Goal: Task Accomplishment & Management: Manage account settings

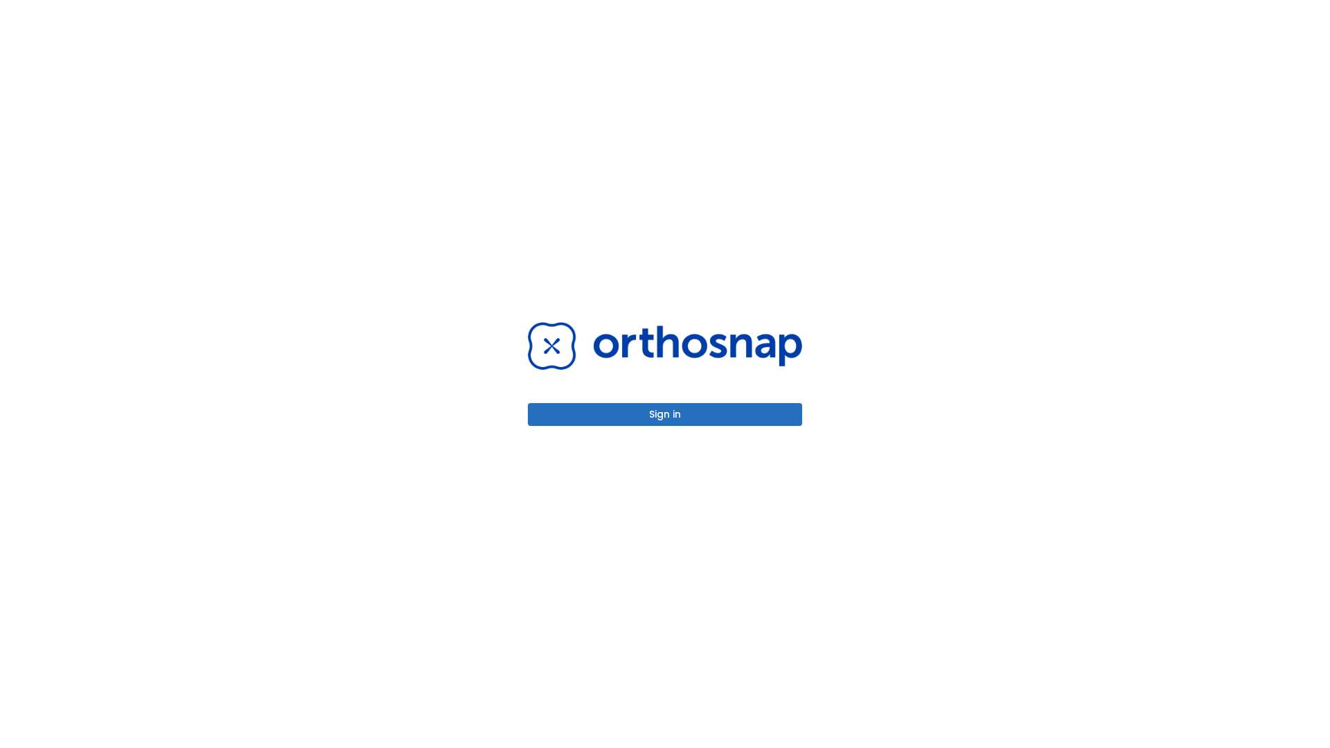
click at [665, 414] on button "Sign in" at bounding box center [665, 414] width 274 height 23
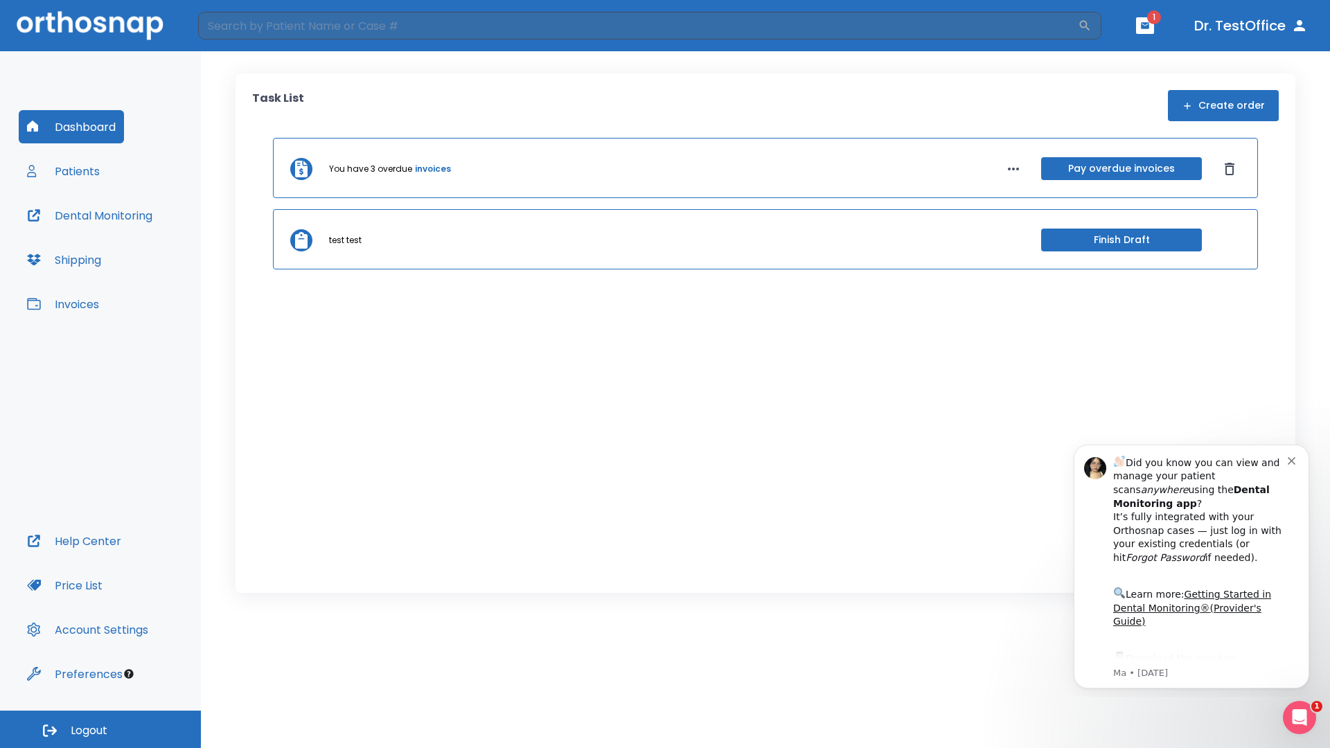
click at [100, 730] on span "Logout" at bounding box center [89, 730] width 37 height 15
